Goal: Task Accomplishment & Management: Manage account settings

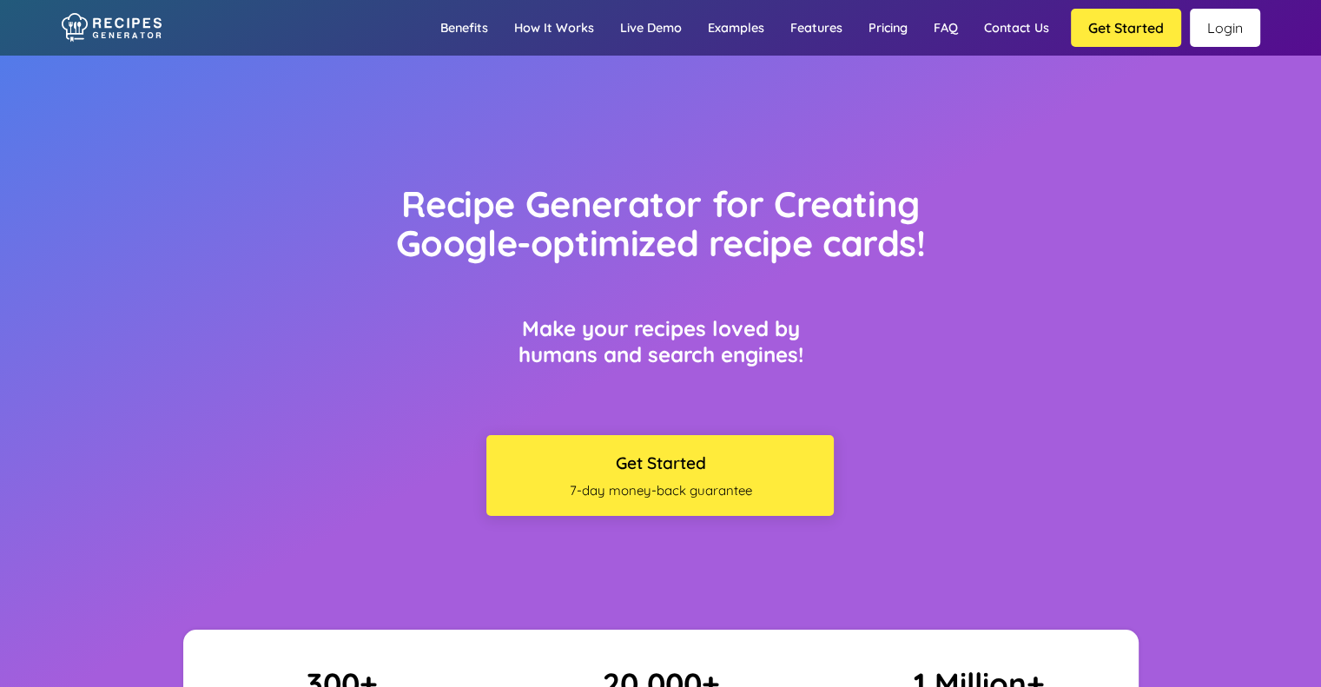
click at [1206, 25] on link "Login" at bounding box center [1225, 28] width 70 height 38
click at [1210, 26] on link "Login" at bounding box center [1225, 28] width 70 height 38
click at [1219, 34] on link "Login" at bounding box center [1225, 28] width 70 height 38
click at [1230, 24] on link "Login" at bounding box center [1225, 28] width 70 height 38
